Goal: Transaction & Acquisition: Purchase product/service

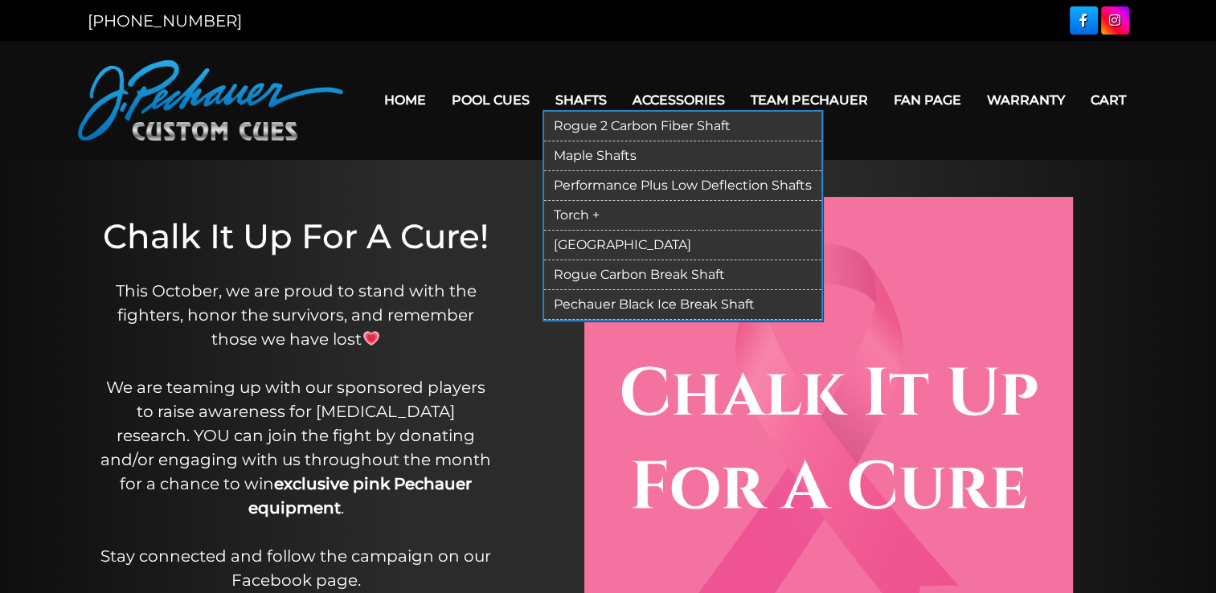
click at [593, 92] on link "Shafts" at bounding box center [581, 100] width 77 height 41
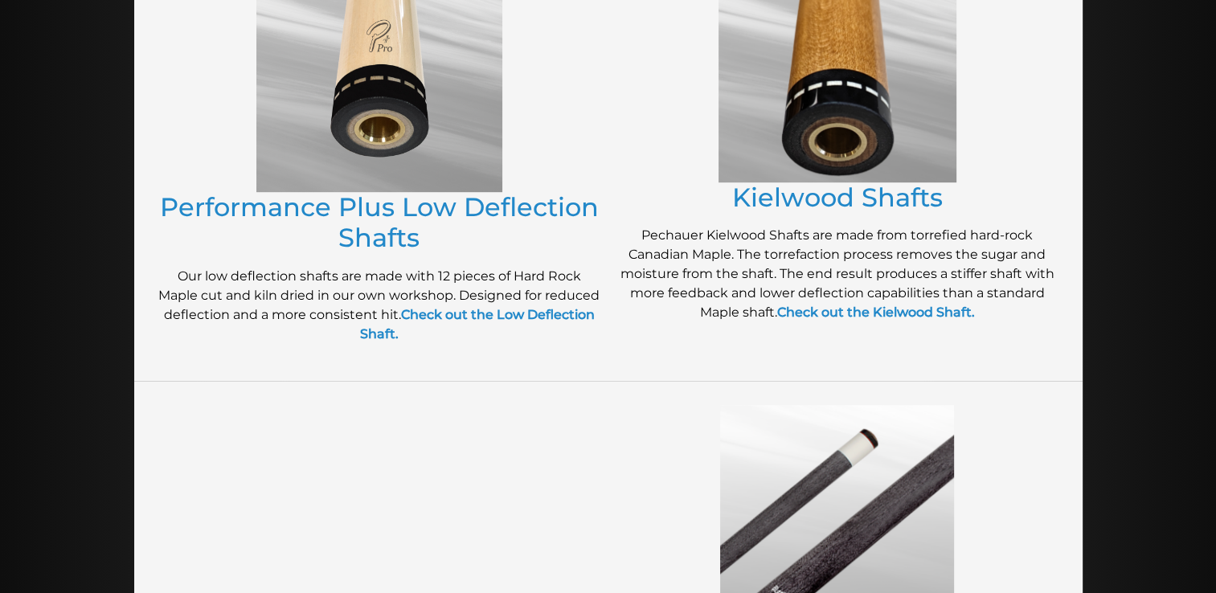
scroll to position [864, 0]
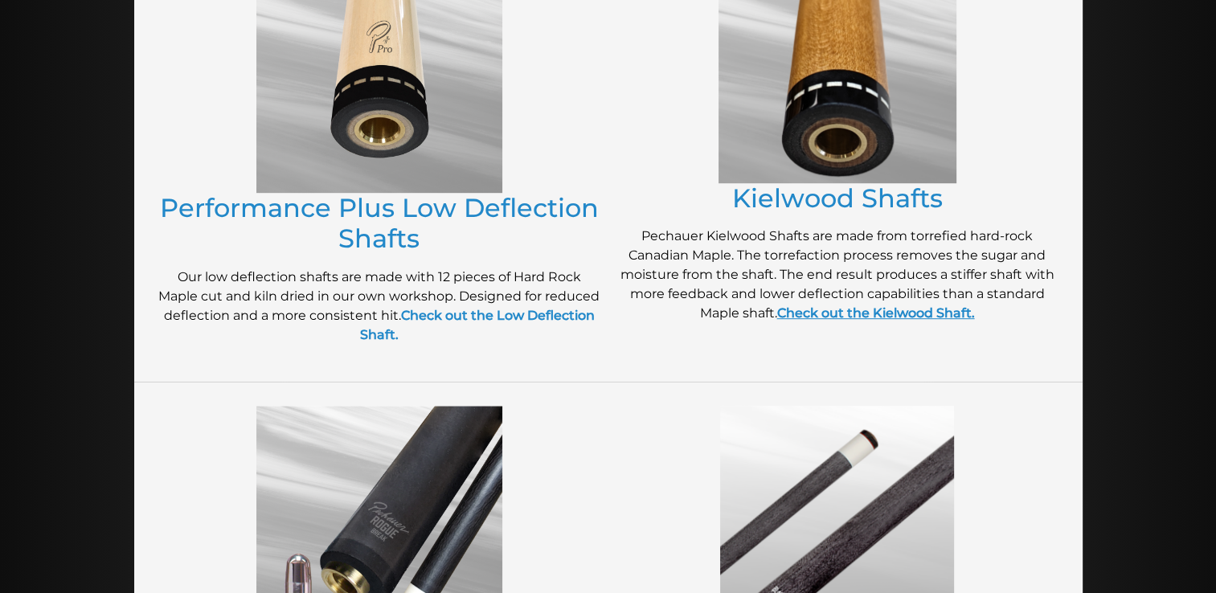
click at [838, 310] on strong "Check out the Kielwood Shaft." at bounding box center [876, 313] width 198 height 15
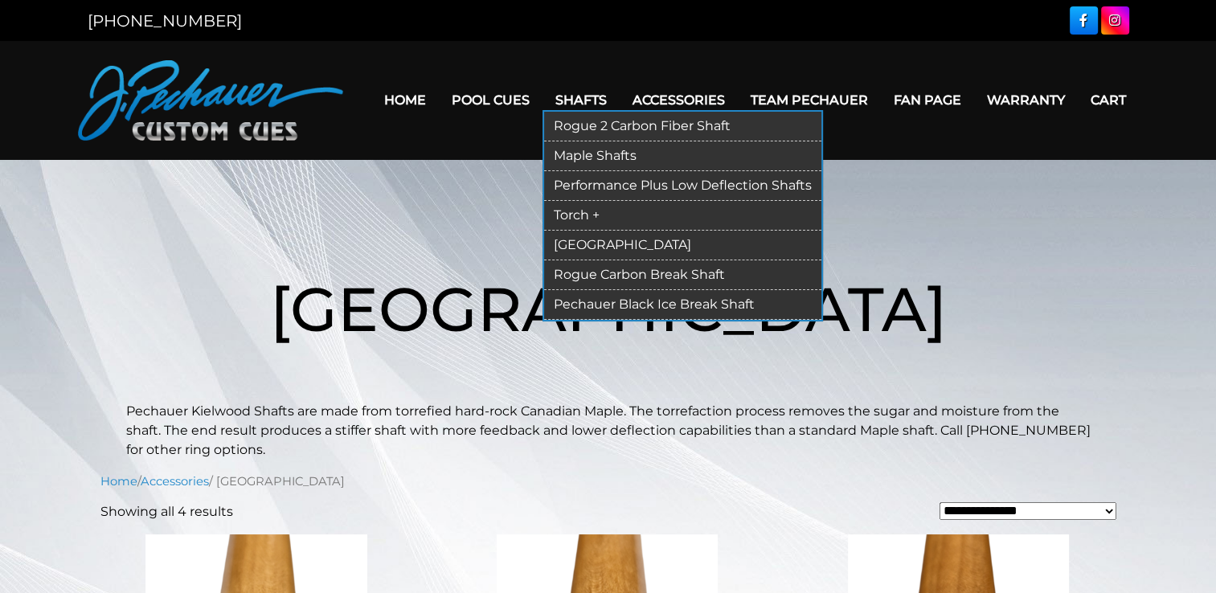
click at [578, 100] on link "Shafts" at bounding box center [581, 100] width 77 height 41
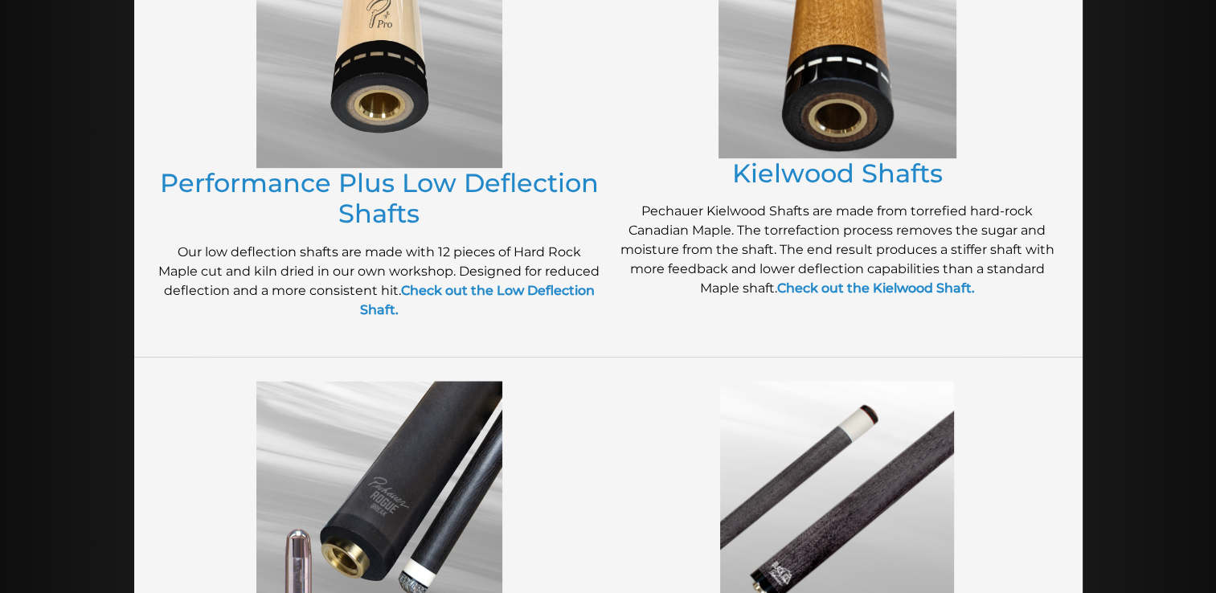
scroll to position [890, 0]
click at [384, 211] on link "Performance Plus Low Deflection Shafts" at bounding box center [379, 197] width 439 height 62
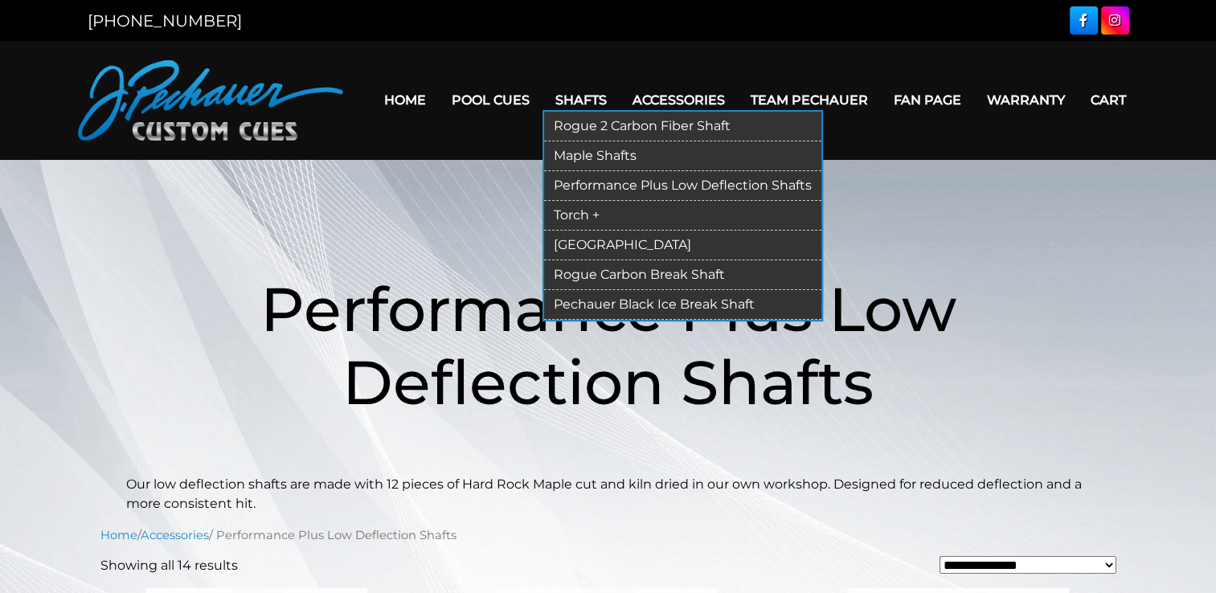
click at [585, 96] on link "Shafts" at bounding box center [581, 100] width 77 height 41
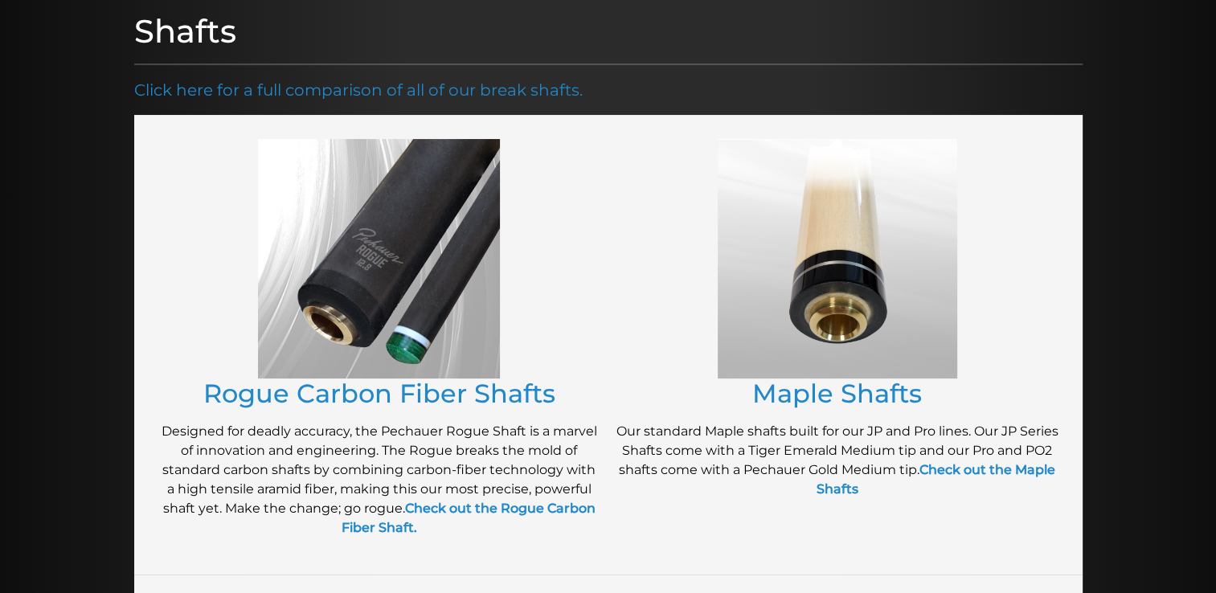
scroll to position [210, 0]
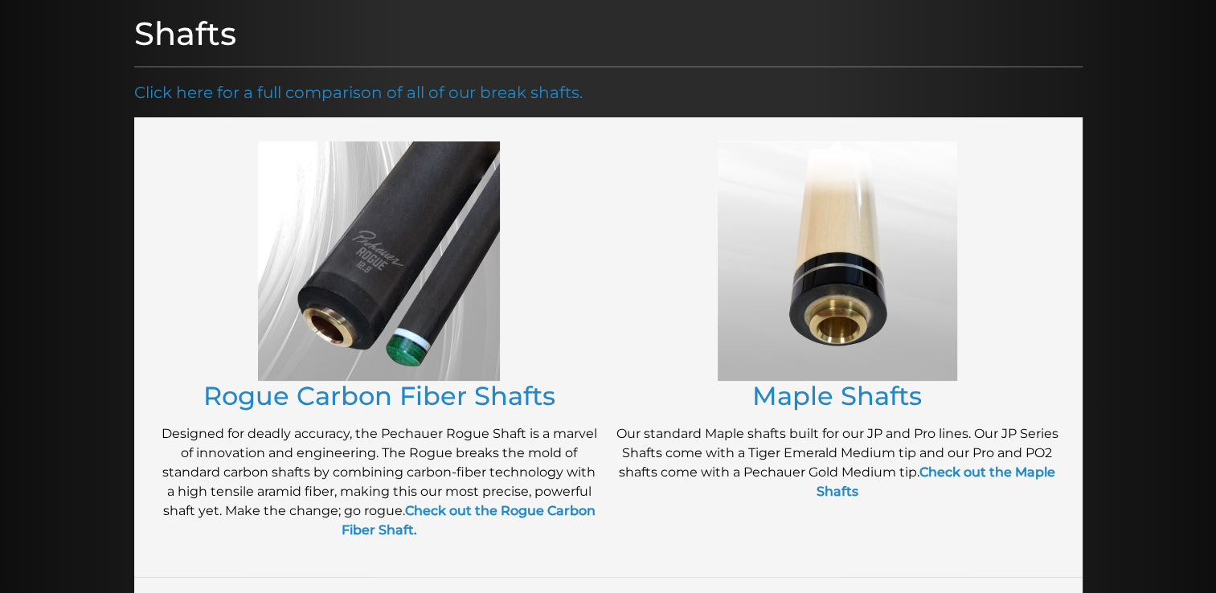
click at [373, 256] on img at bounding box center [379, 261] width 242 height 240
click at [451, 510] on strong "Check out the Rogue Carbon Fiber Shaft." at bounding box center [469, 520] width 254 height 35
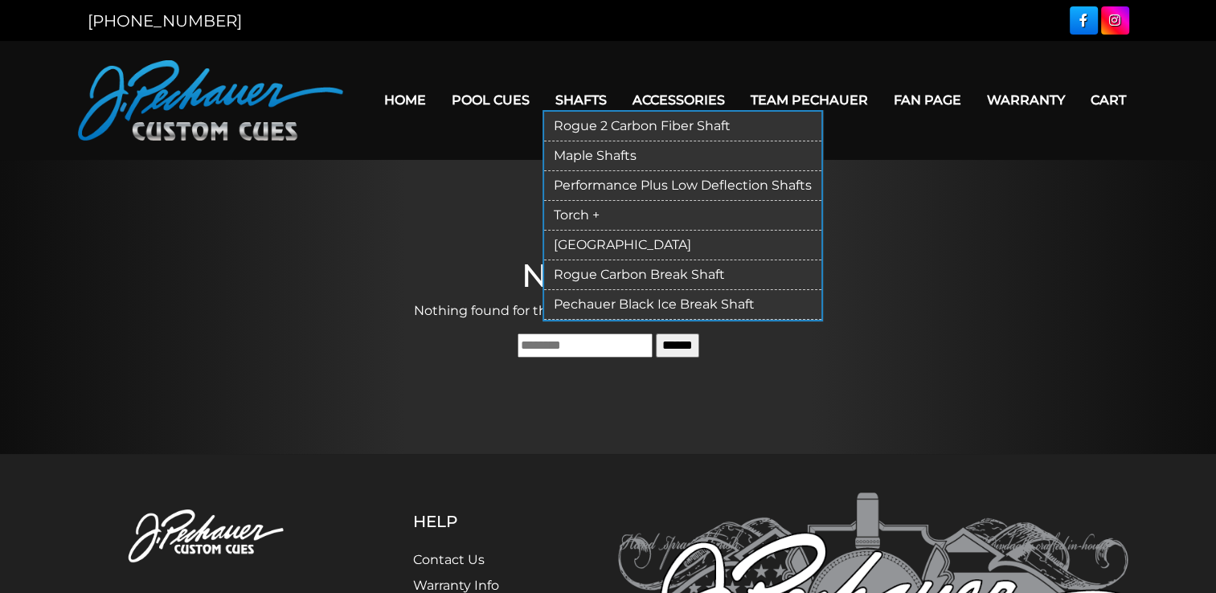
click at [578, 121] on link "Rogue 2 Carbon Fiber Shaft" at bounding box center [682, 127] width 277 height 30
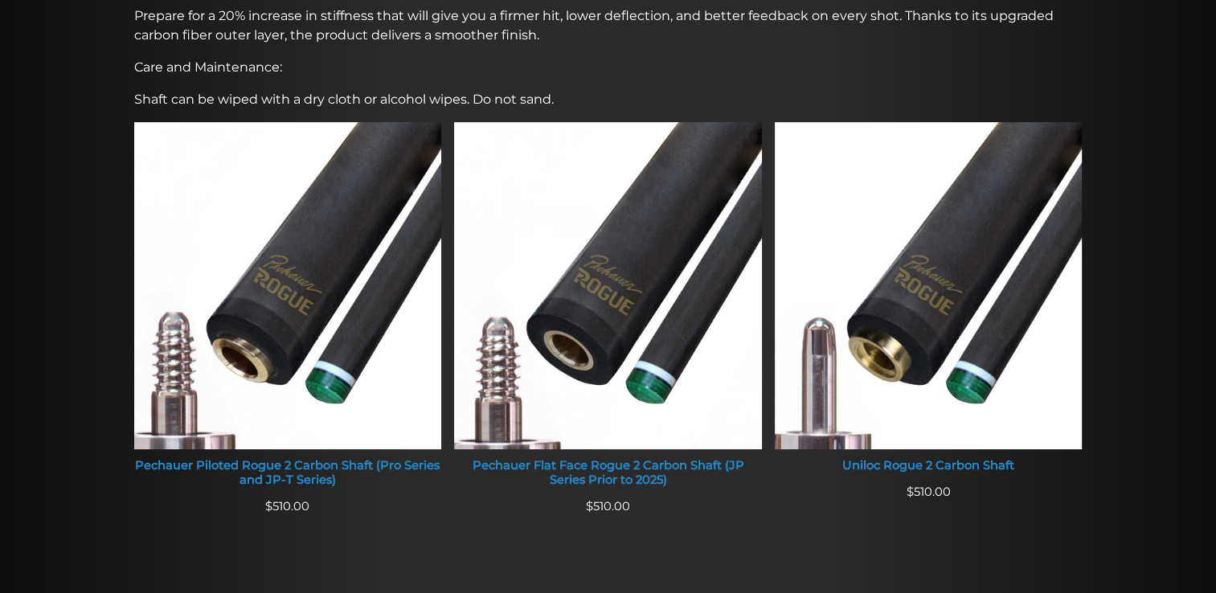
scroll to position [572, 0]
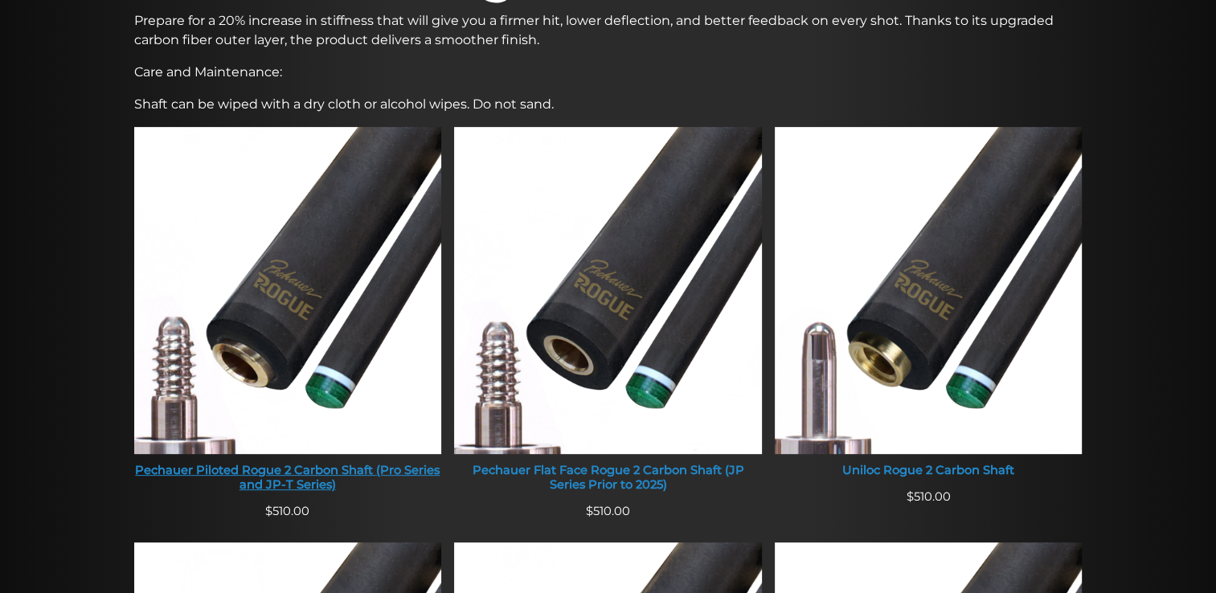
click at [300, 262] on img at bounding box center [288, 290] width 308 height 327
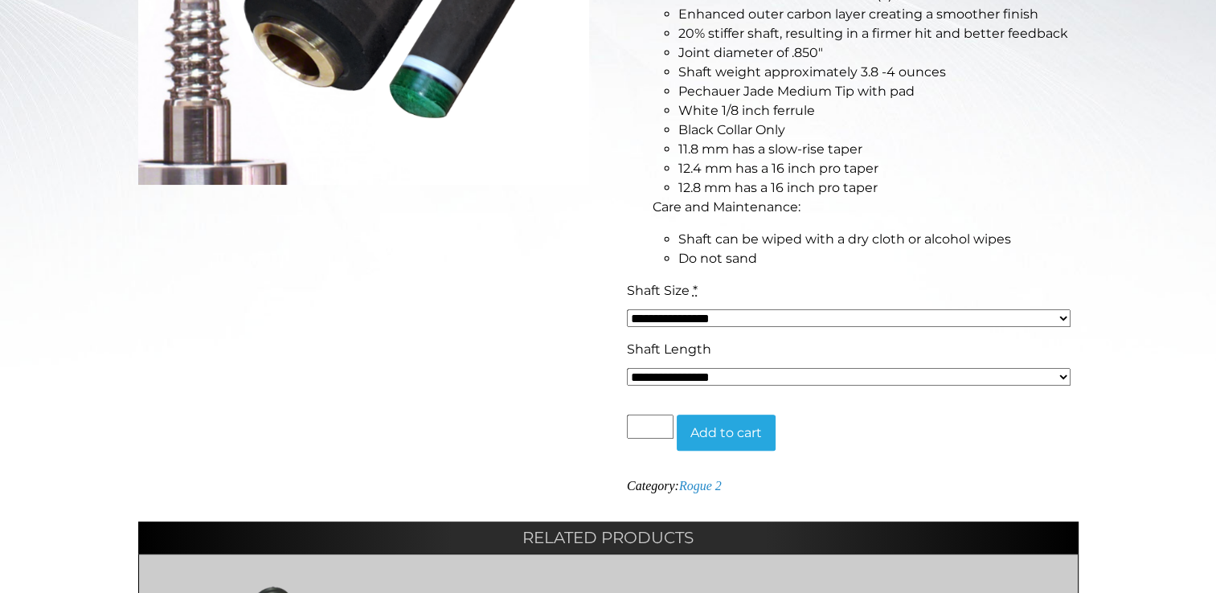
scroll to position [557, 0]
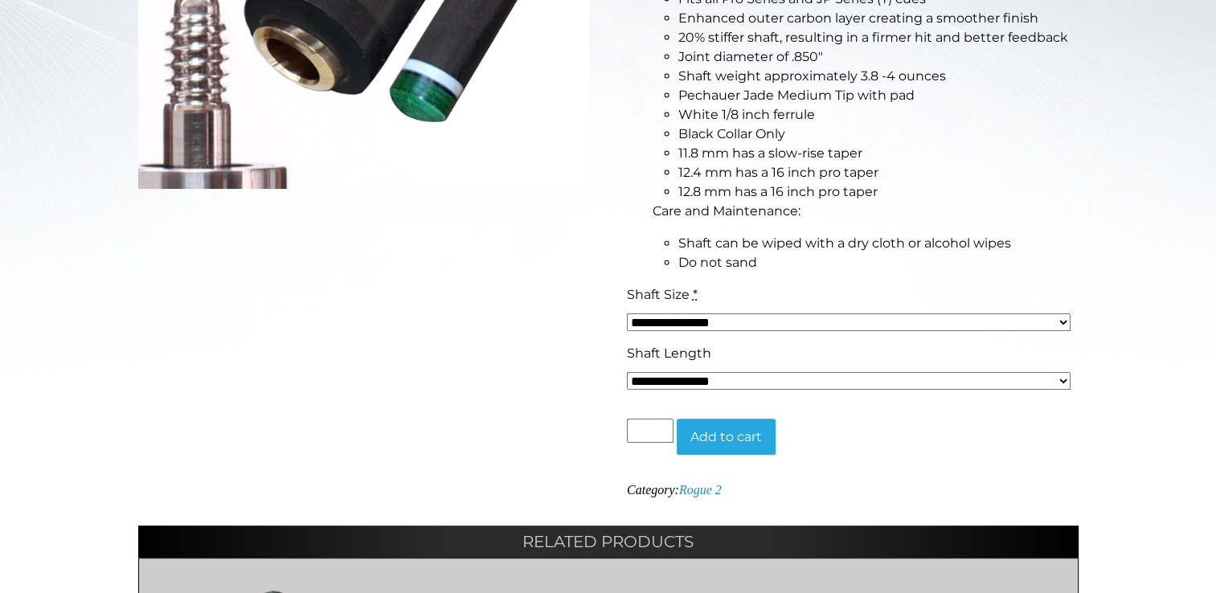
click at [685, 315] on select "**********" at bounding box center [849, 323] width 444 height 18
select select "*****"
click at [627, 314] on select "**********" at bounding box center [849, 323] width 444 height 18
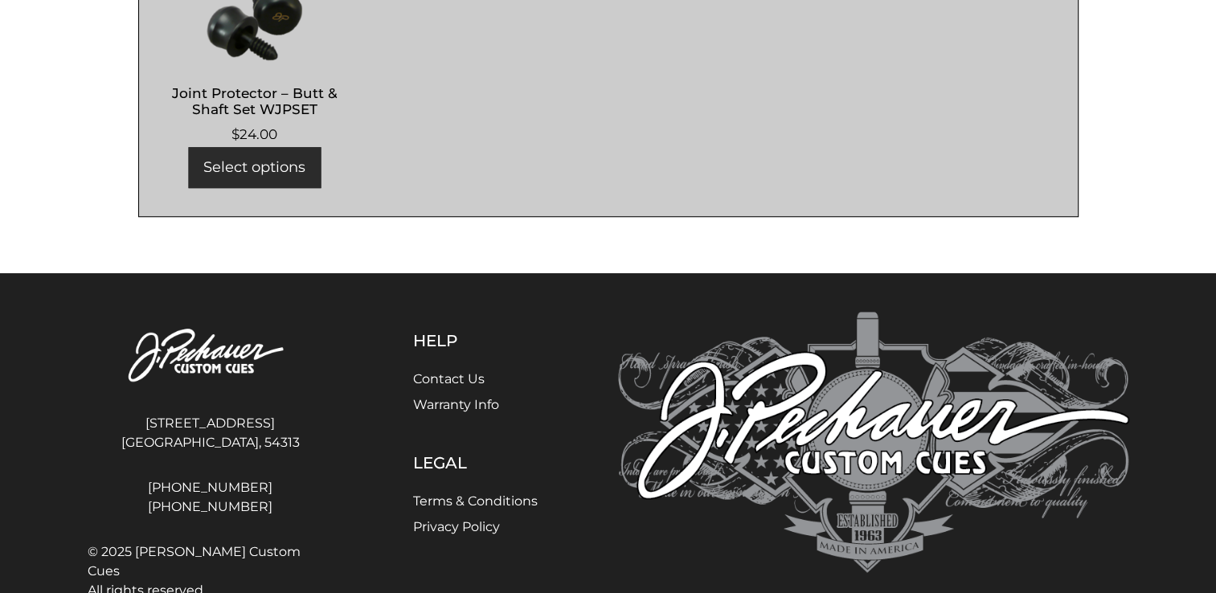
scroll to position [1183, 0]
